Goal: Task Accomplishment & Management: Manage account settings

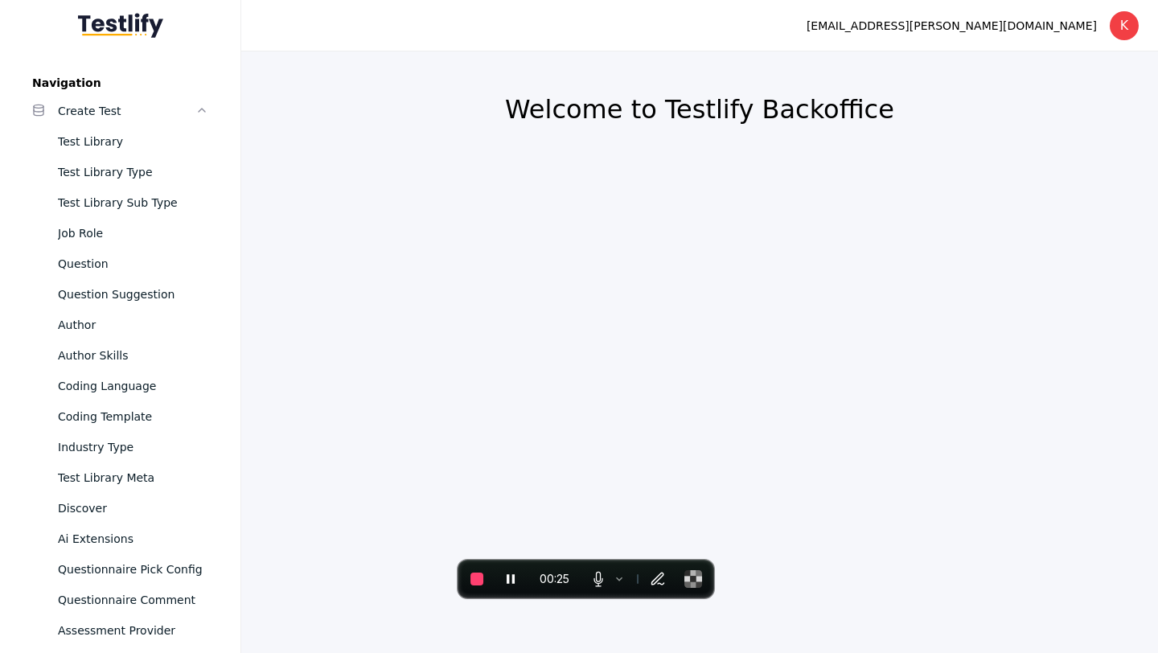
scroll to position [1651, 0]
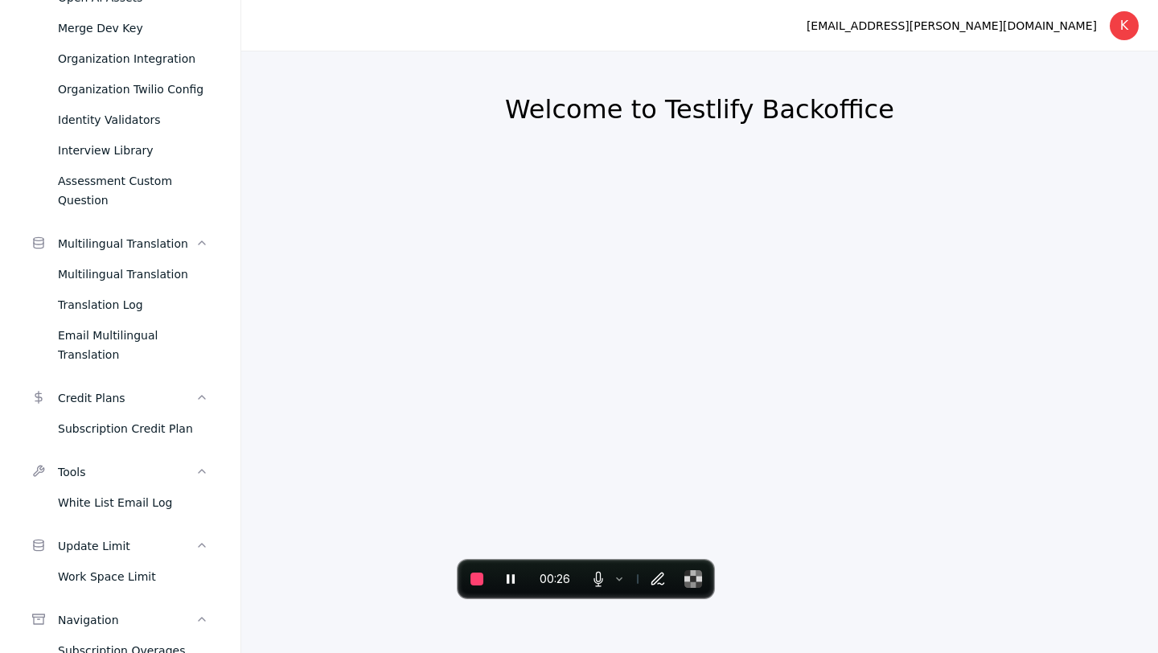
click at [741, 231] on section "Welcome to Testlify Backoffice" at bounding box center [699, 351] width 917 height 601
click at [146, 641] on div "Subscription Overages" at bounding box center [133, 650] width 150 height 19
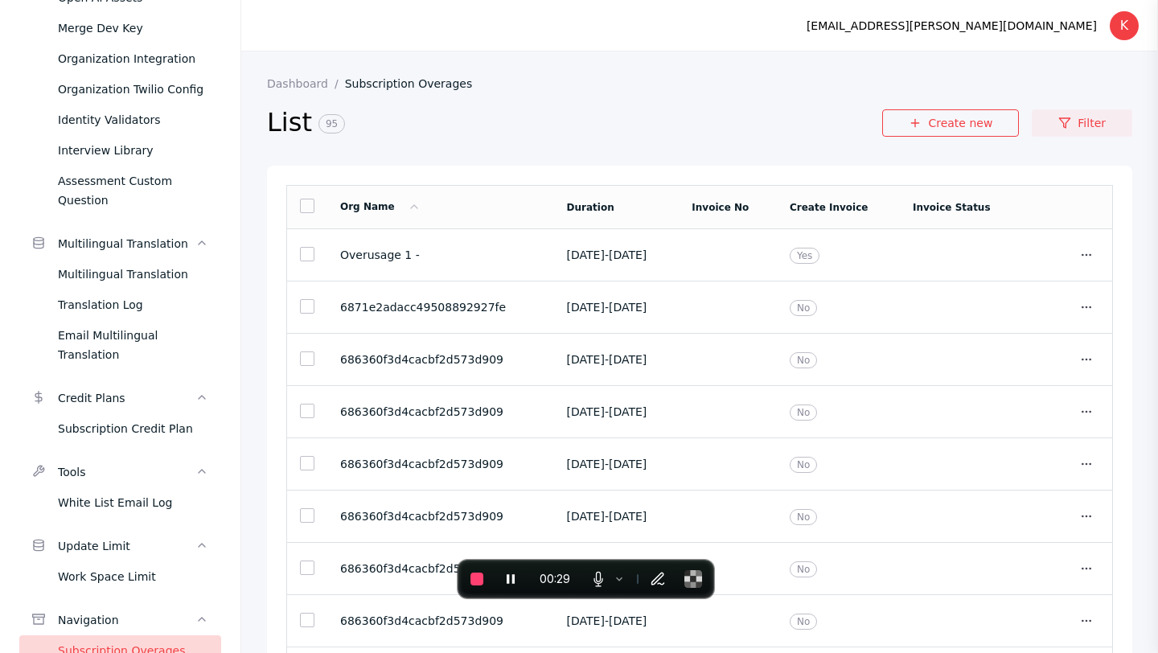
click at [1065, 121] on icon at bounding box center [1064, 123] width 13 height 13
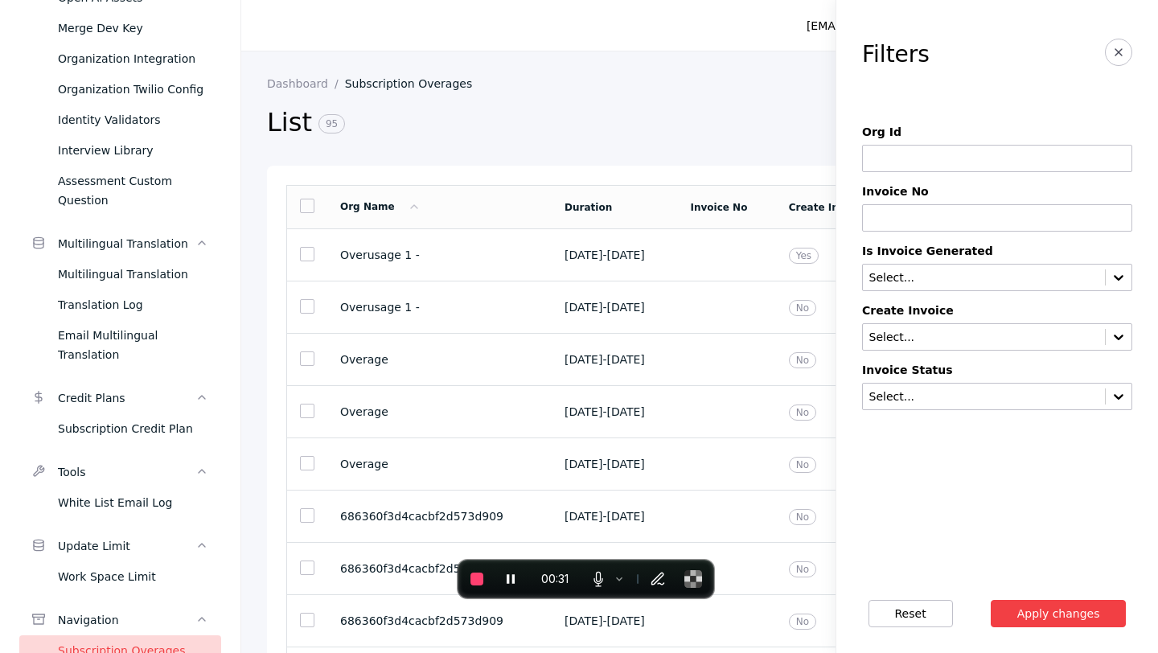
click at [996, 158] on input at bounding box center [997, 158] width 270 height 27
type input "**********"
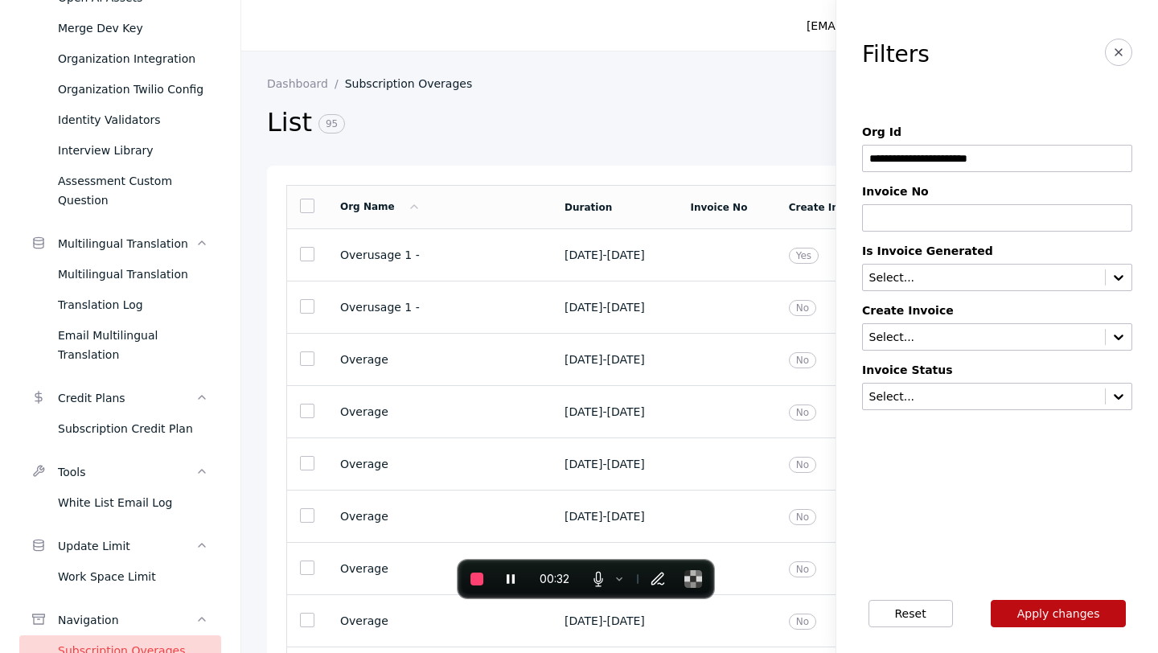
click at [1074, 605] on button "Apply changes" at bounding box center [1059, 613] width 136 height 27
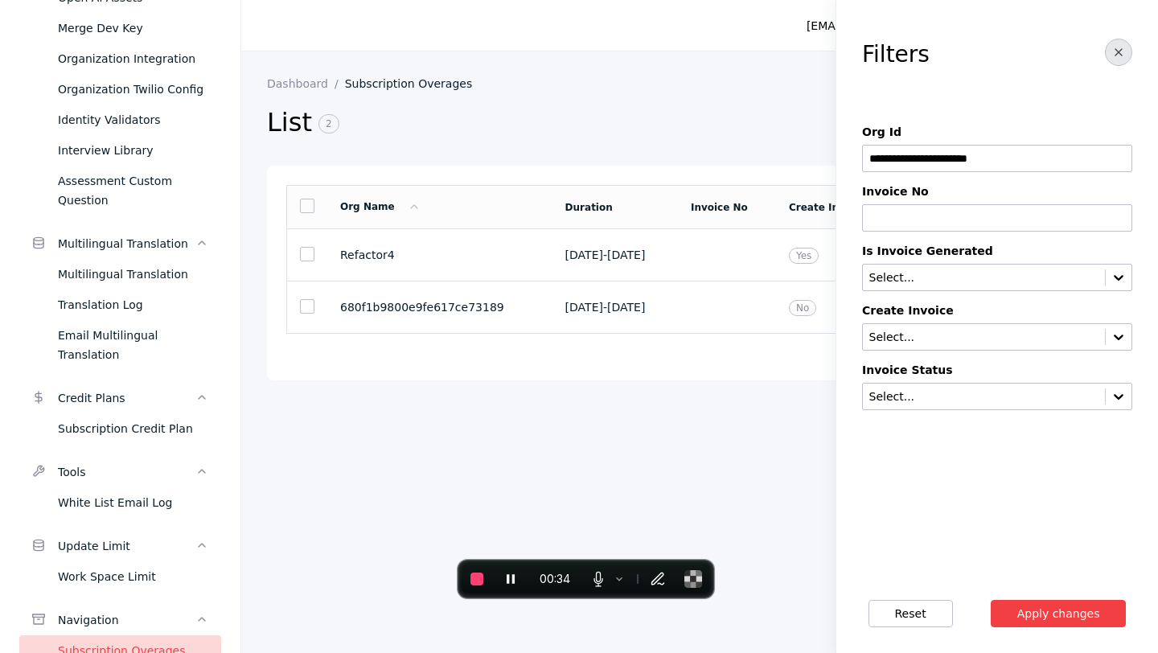
click at [1116, 60] on button "button" at bounding box center [1118, 52] width 27 height 27
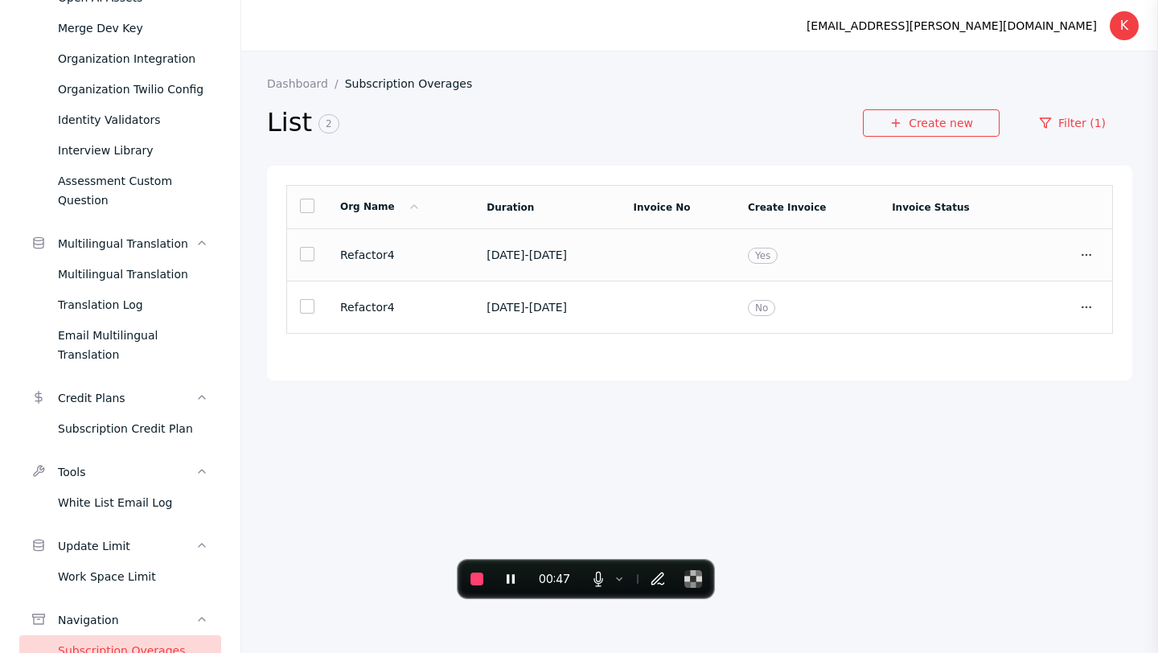
click at [860, 252] on section "Yes" at bounding box center [807, 255] width 118 height 14
click at [607, 310] on section "[DATE] - [DATE]" at bounding box center [546, 307] width 121 height 13
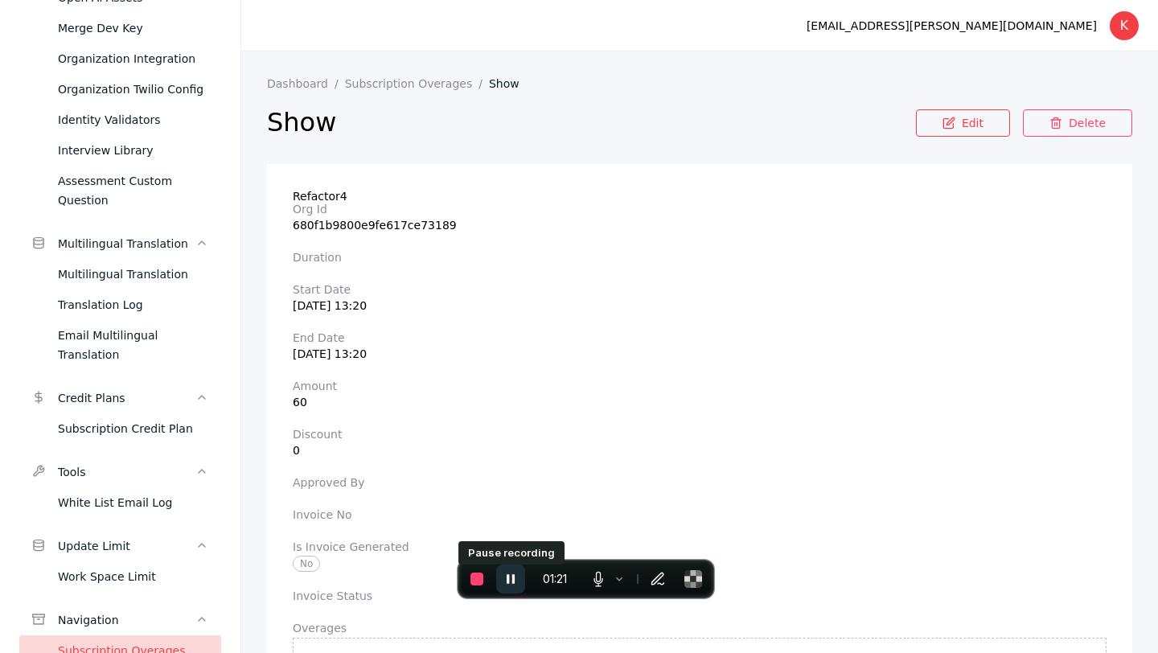
click at [515, 571] on icon "Pause recording" at bounding box center [511, 579] width 16 height 16
click at [486, 578] on button "End recording" at bounding box center [476, 578] width 29 height 29
